Goal: Communication & Community: Share content

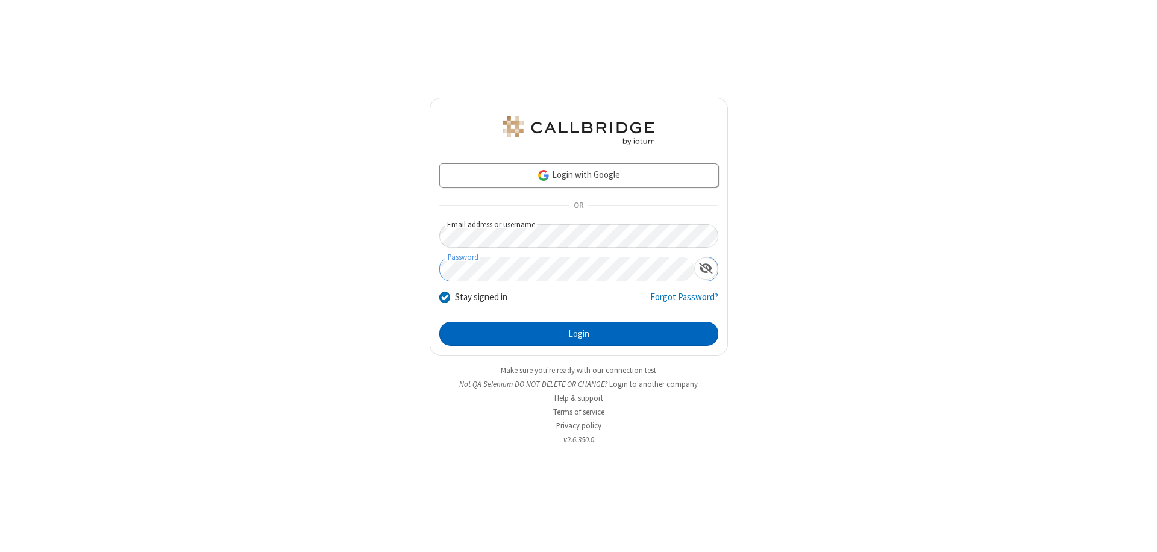
click at [578, 334] on button "Login" at bounding box center [578, 334] width 279 height 24
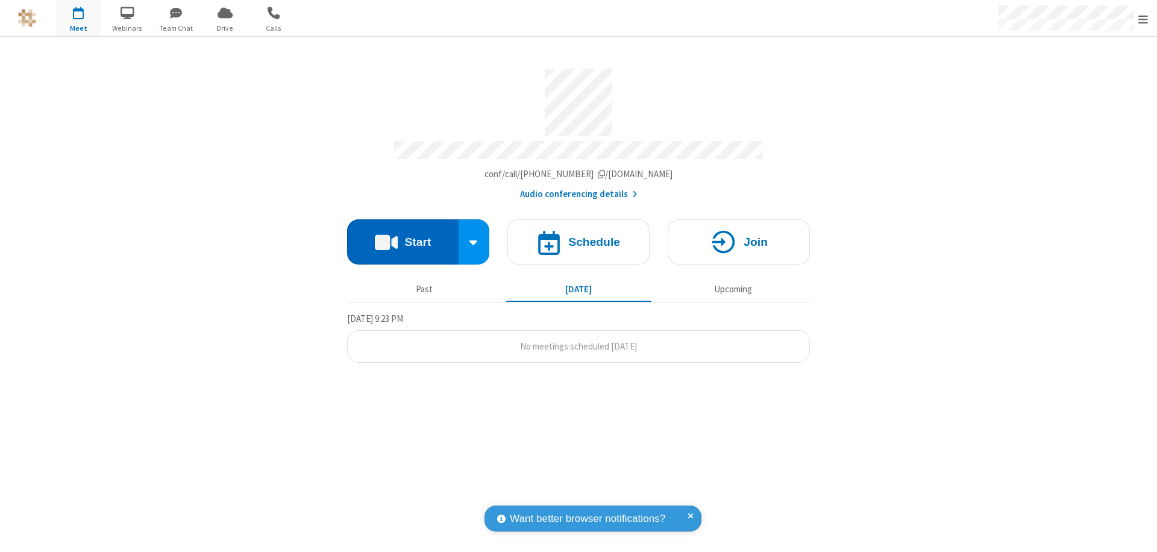
click at [402, 236] on button "Start" at bounding box center [402, 241] width 111 height 45
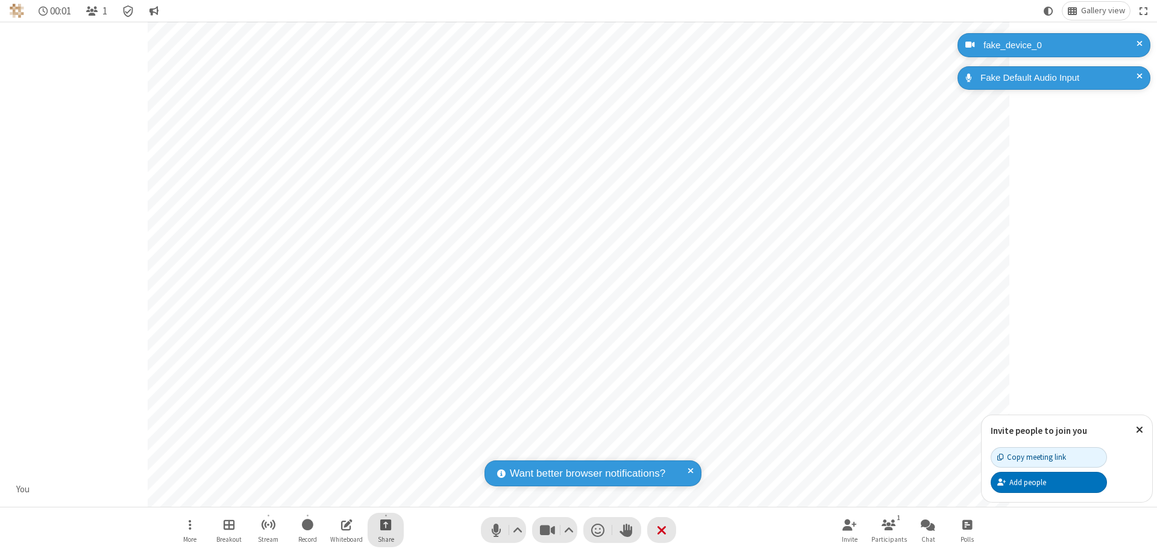
click at [386, 524] on span "Start sharing" at bounding box center [385, 524] width 11 height 15
click at [385, 451] on span "Share additional camera" at bounding box center [392, 453] width 89 height 10
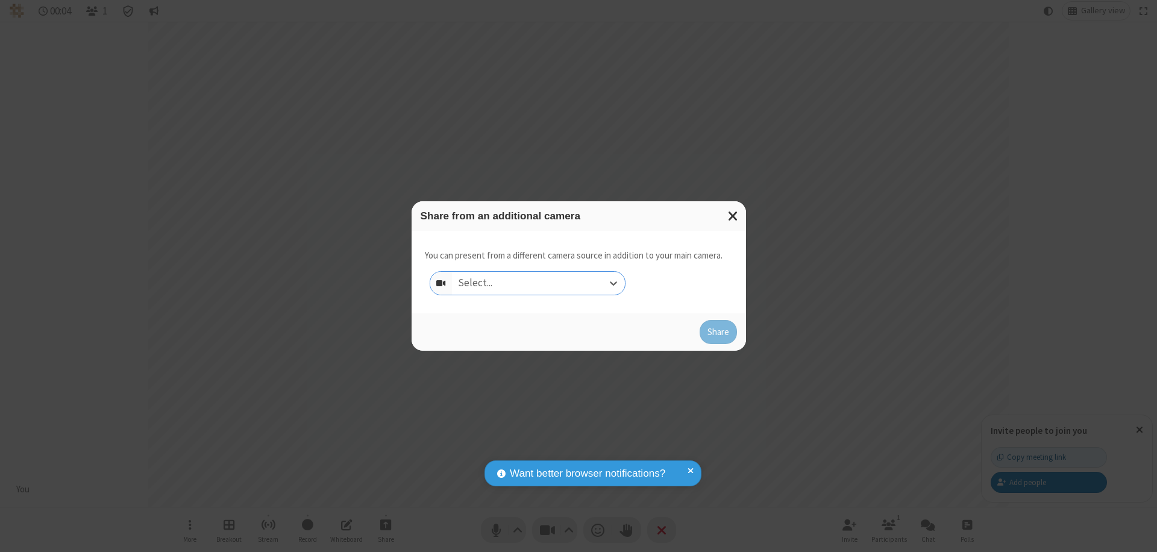
click at [538, 283] on div "Select..." at bounding box center [538, 283] width 173 height 23
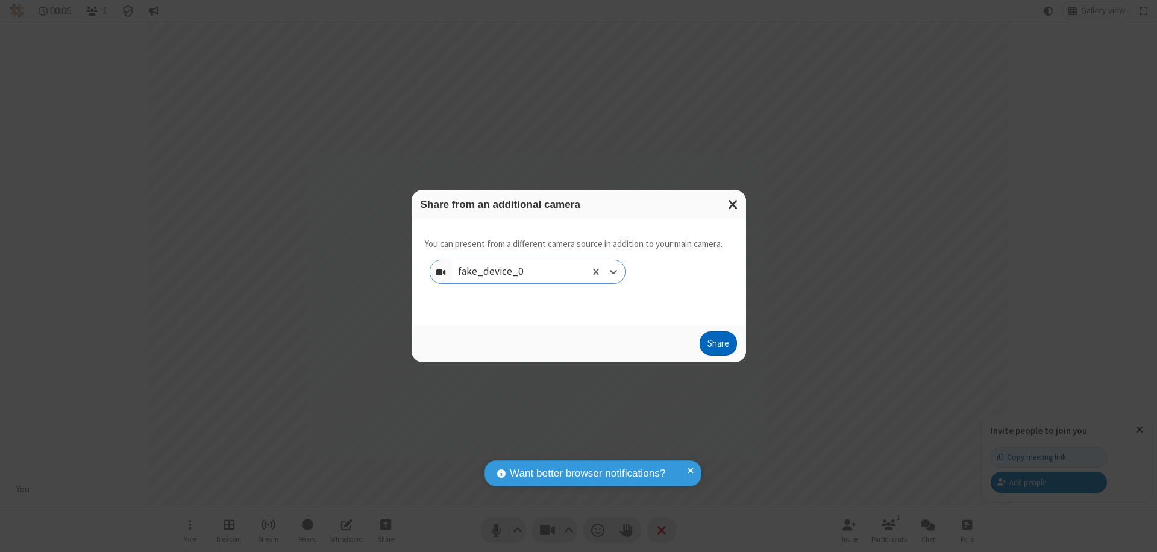
click at [718, 346] on button "Share" at bounding box center [718, 343] width 37 height 24
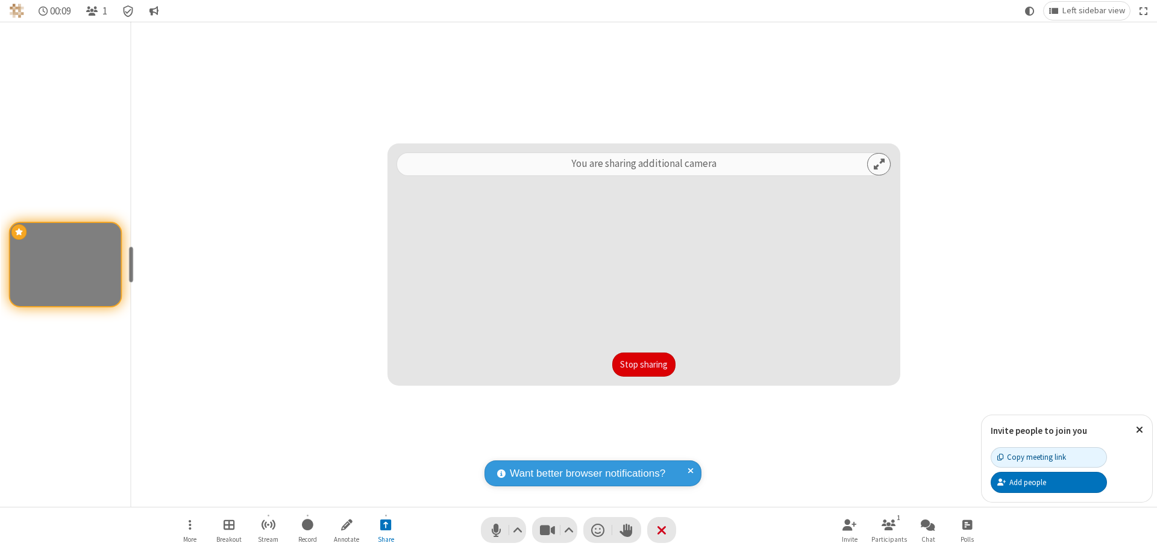
click at [644, 365] on button "Stop sharing" at bounding box center [643, 364] width 63 height 24
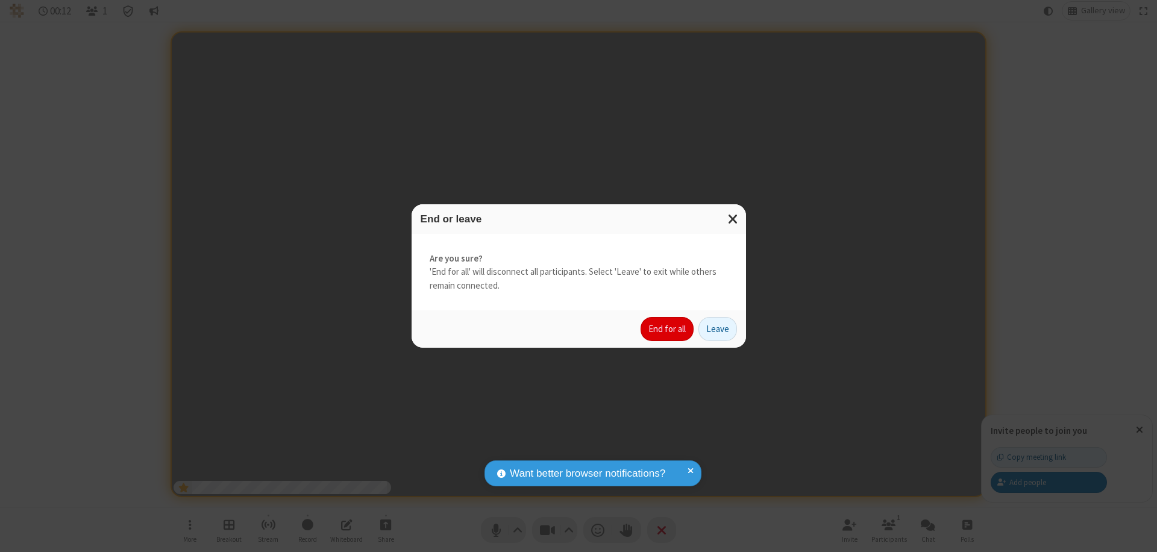
click at [668, 329] on button "End for all" at bounding box center [666, 329] width 53 height 24
